Goal: Transaction & Acquisition: Book appointment/travel/reservation

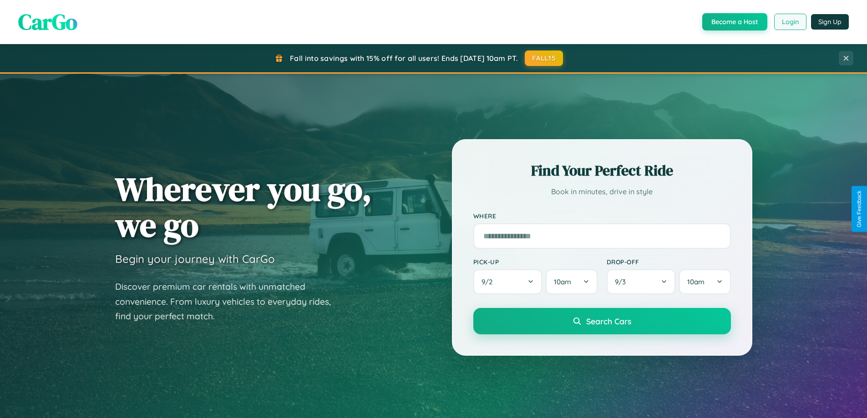
click at [790, 22] on button "Login" at bounding box center [790, 22] width 32 height 16
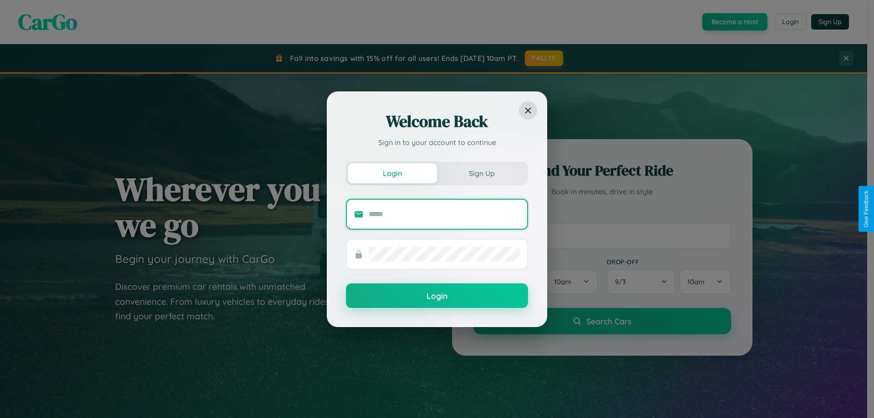
click at [444, 214] on input "text" at bounding box center [444, 214] width 151 height 15
type input "**********"
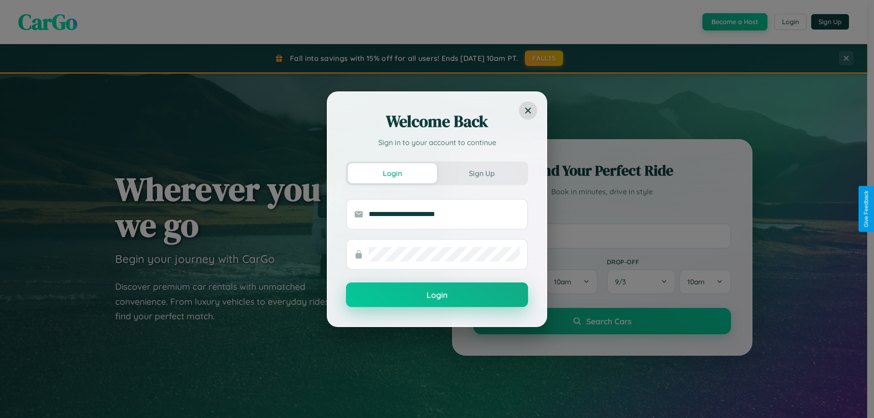
click at [437, 295] on button "Login" at bounding box center [437, 295] width 182 height 25
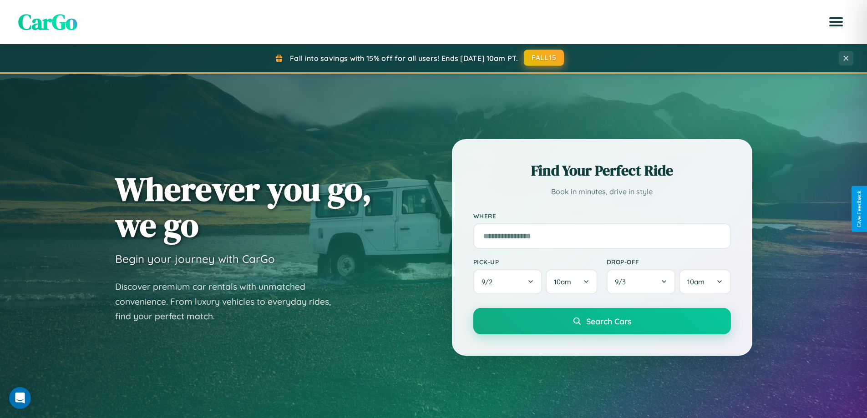
click at [545, 58] on button "FALL15" at bounding box center [544, 58] width 40 height 16
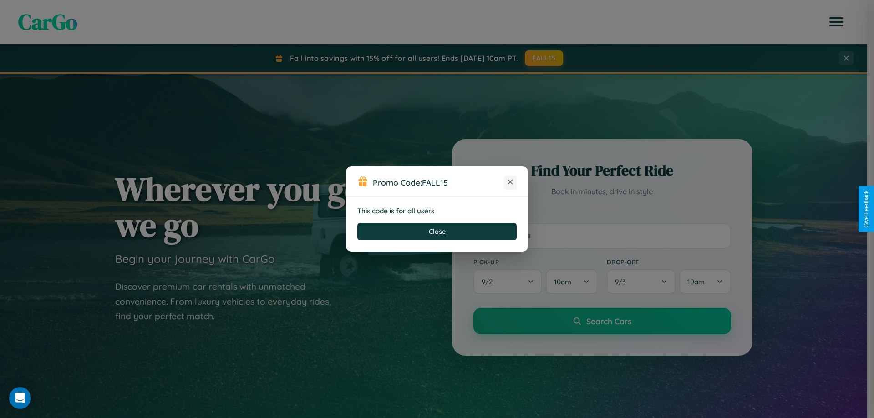
click at [510, 183] on icon at bounding box center [510, 182] width 9 height 9
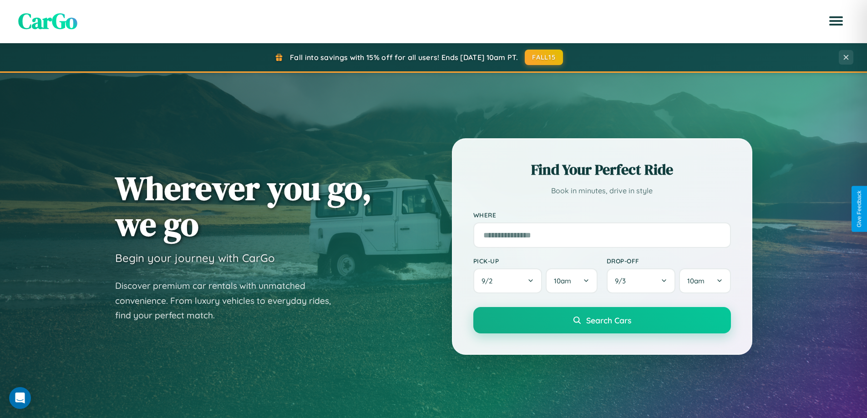
scroll to position [626, 0]
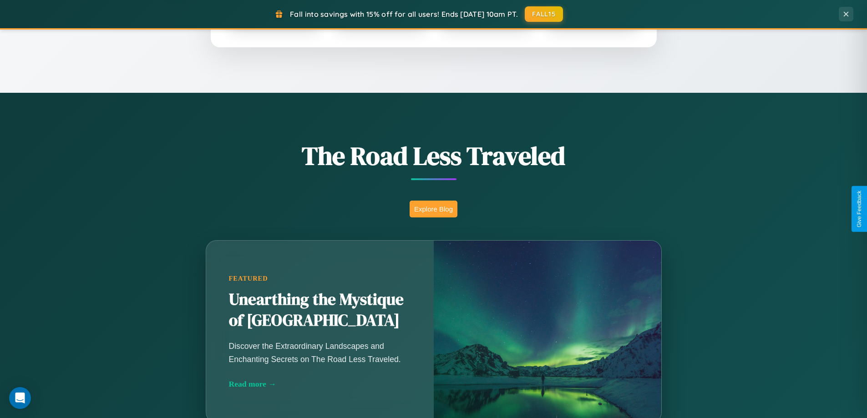
click at [433, 209] on button "Explore Blog" at bounding box center [434, 209] width 48 height 17
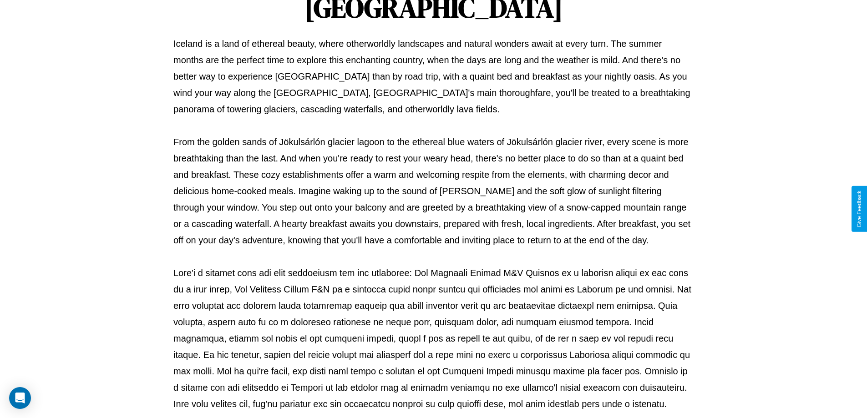
scroll to position [295, 0]
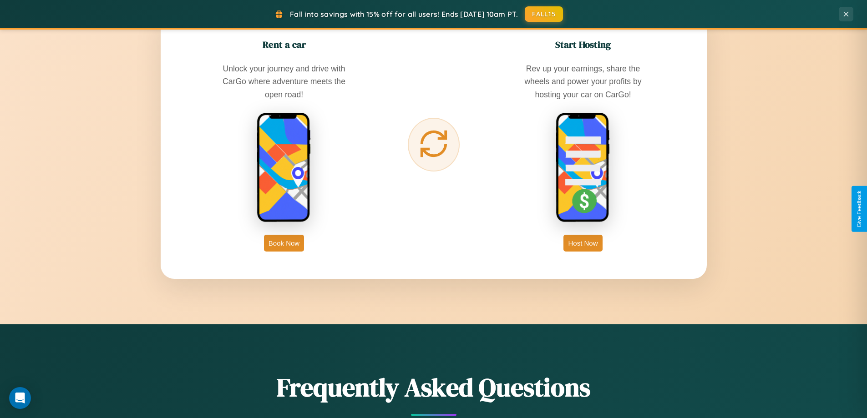
scroll to position [1463, 0]
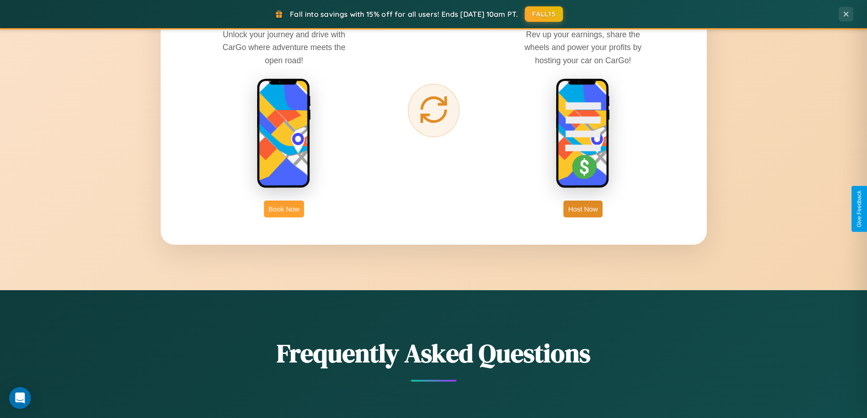
click at [284, 209] on button "Book Now" at bounding box center [284, 209] width 40 height 17
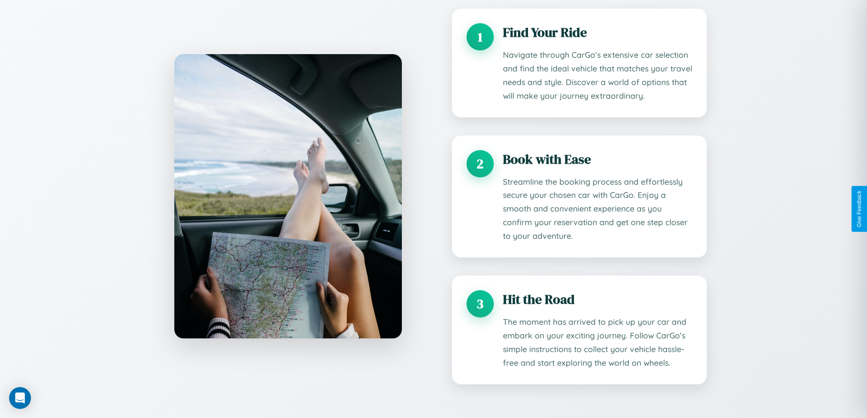
scroll to position [1430, 0]
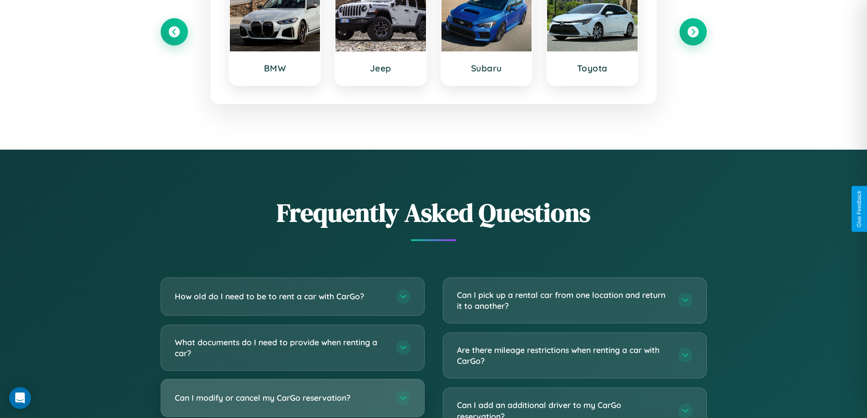
click at [292, 398] on h3 "Can I modify or cancel my CarGo reservation?" at bounding box center [281, 397] width 212 height 11
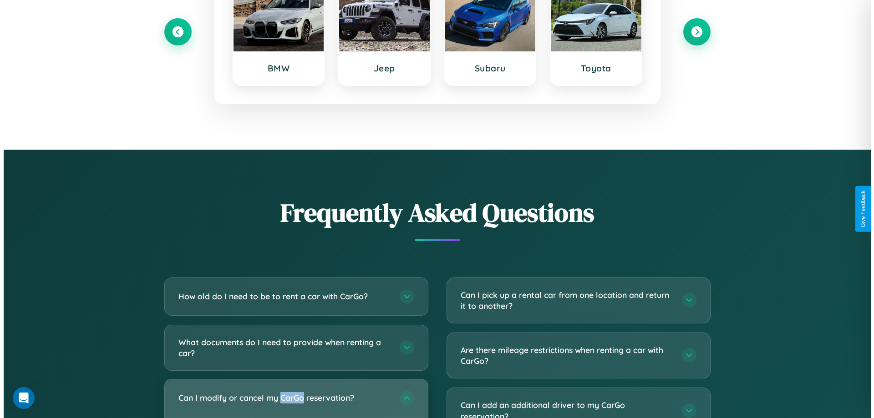
scroll to position [0, 0]
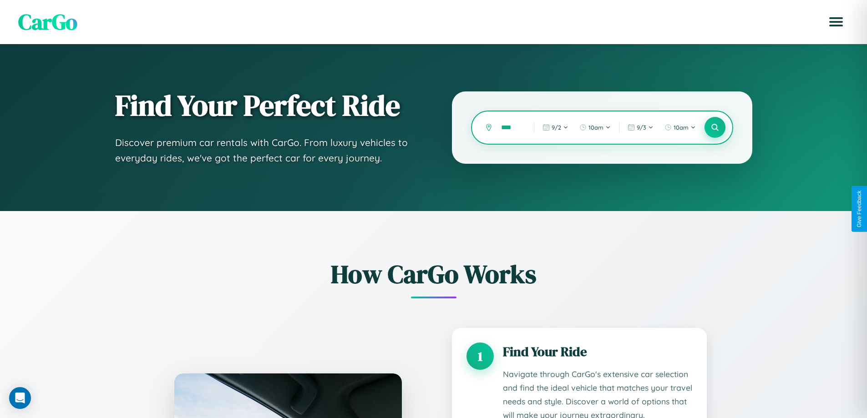
type input "****"
click at [715, 127] on icon at bounding box center [715, 127] width 9 height 9
